Goal: Task Accomplishment & Management: Manage account settings

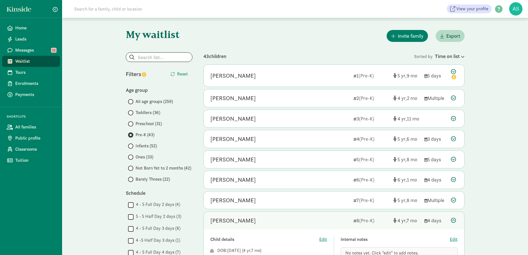
click at [167, 58] on input "search" at bounding box center [159, 57] width 66 height 9
type input "kristy leverson"
radio input "true"
radio input "false"
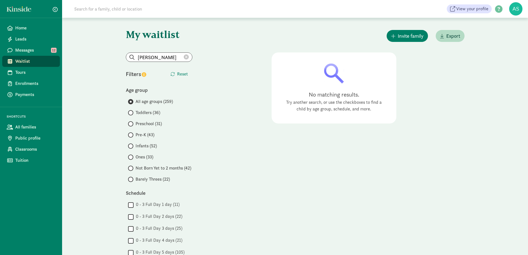
click at [185, 57] on icon at bounding box center [186, 57] width 5 height 5
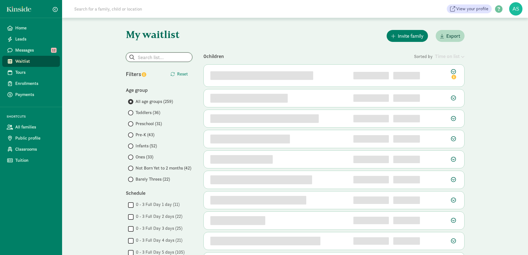
click at [169, 60] on input "search" at bounding box center [159, 57] width 66 height 9
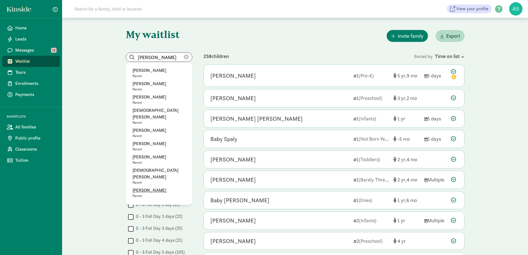
click at [146, 187] on p "Kristy Levorson" at bounding box center [158, 190] width 53 height 7
type input "Kristy Levorson"
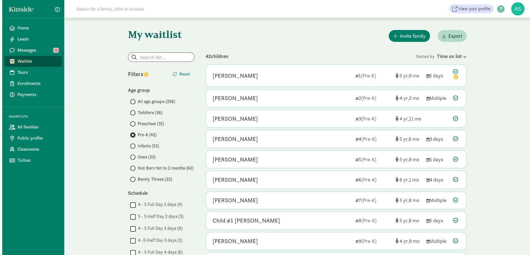
scroll to position [166, 0]
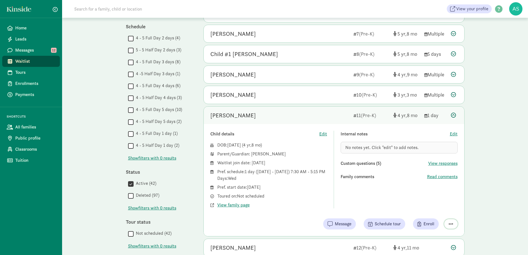
click at [452, 223] on span "button" at bounding box center [451, 223] width 4 height 5
click at [434, 209] on div "Remove from list" at bounding box center [431, 209] width 43 height 7
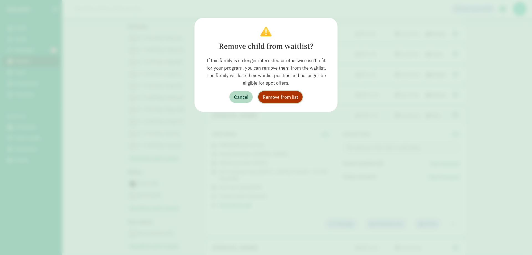
click at [291, 95] on span "Remove from list" at bounding box center [280, 96] width 35 height 7
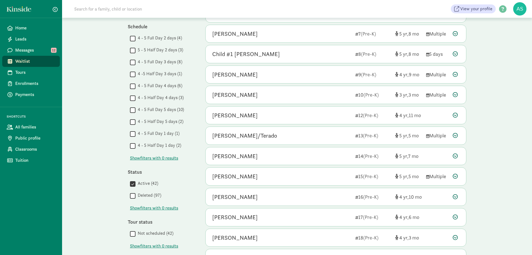
click at [494, 128] on div "My waitlist Invite family Export Show filters Pre-K Reset Filters Reset Age gro…" at bounding box center [297, 124] width 470 height 547
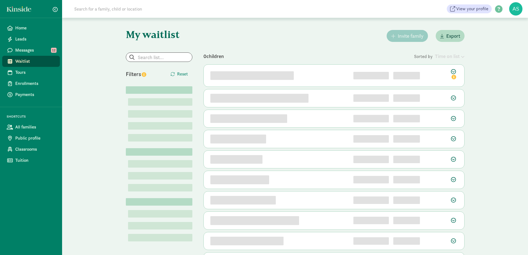
scroll to position [37, 0]
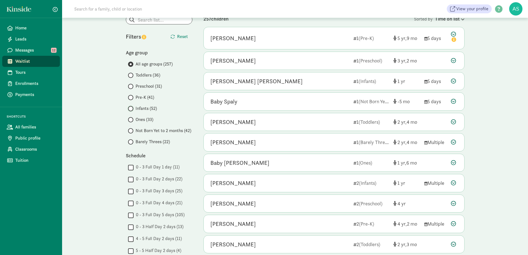
click at [131, 110] on input "Infants (52)" at bounding box center [130, 109] width 4 height 4
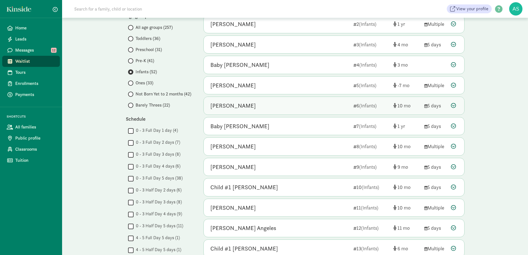
scroll to position [111, 0]
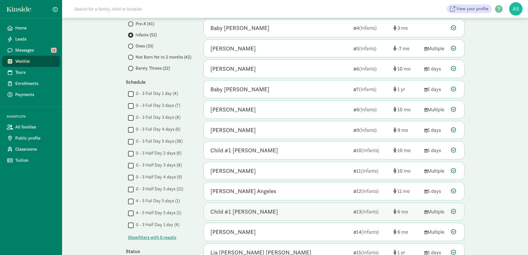
click at [253, 208] on div "Child #1 Avallone" at bounding box center [279, 211] width 139 height 9
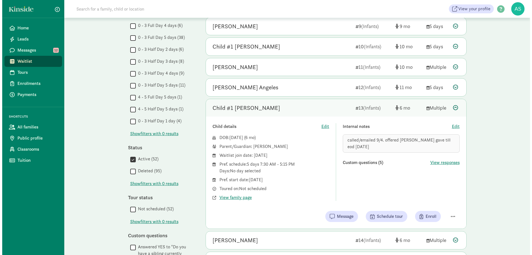
scroll to position [222, 0]
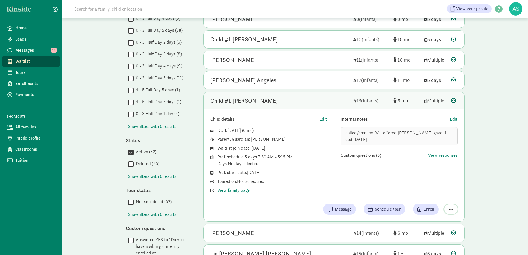
click at [453, 209] on span "button" at bounding box center [451, 209] width 4 height 5
click at [431, 193] on div "Remove from list" at bounding box center [431, 195] width 43 height 7
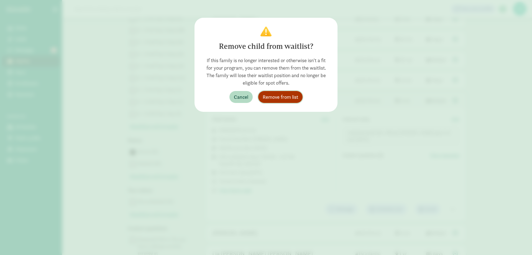
click at [275, 95] on span "Remove from list" at bounding box center [280, 96] width 35 height 7
